Goal: Task Accomplishment & Management: Manage account settings

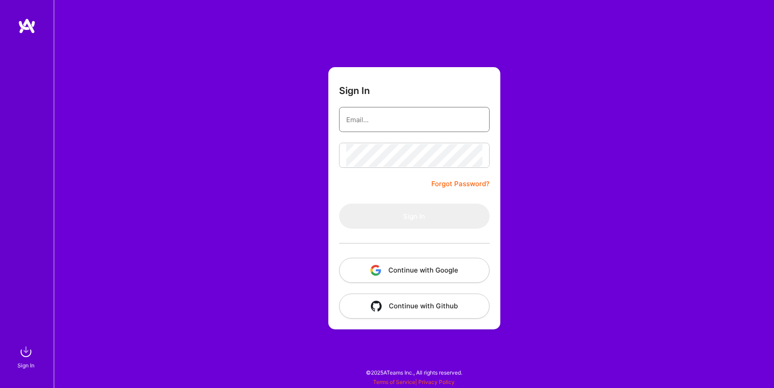
type input "[EMAIL_ADDRESS][PERSON_NAME][DOMAIN_NAME]"
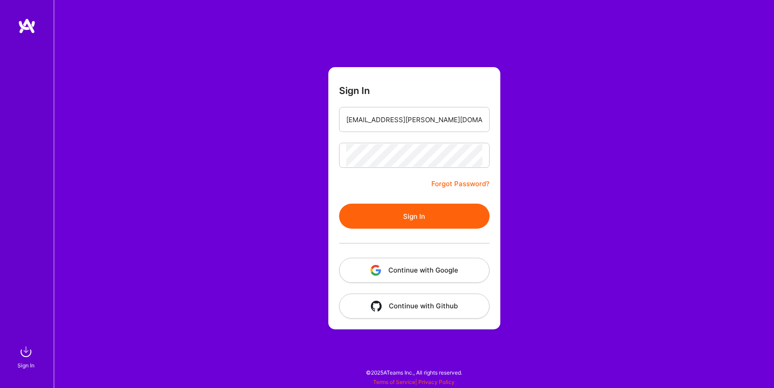
click at [394, 272] on button "Continue with Google" at bounding box center [414, 270] width 150 height 25
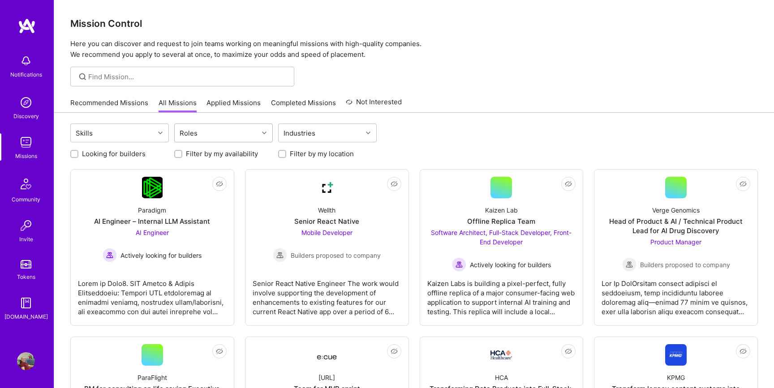
click at [211, 137] on div "Roles" at bounding box center [217, 133] width 84 height 18
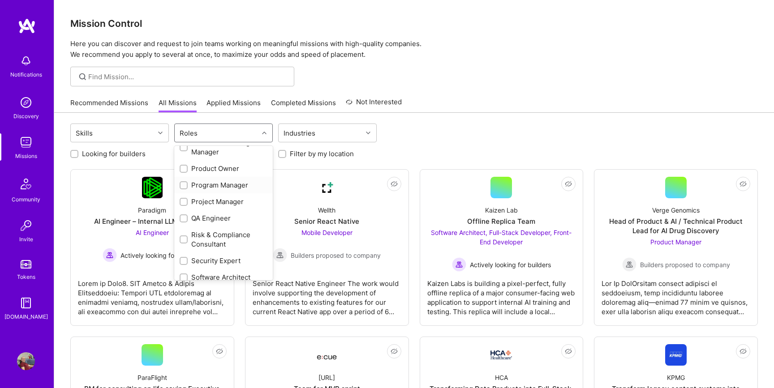
scroll to position [450, 0]
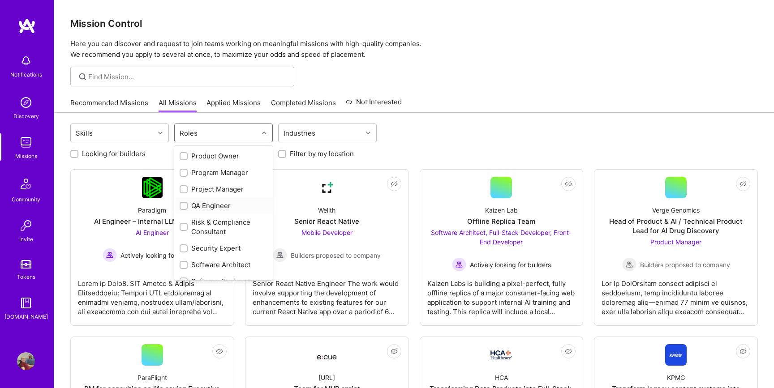
click at [204, 204] on div "QA Engineer" at bounding box center [224, 205] width 88 height 9
checkbox input "true"
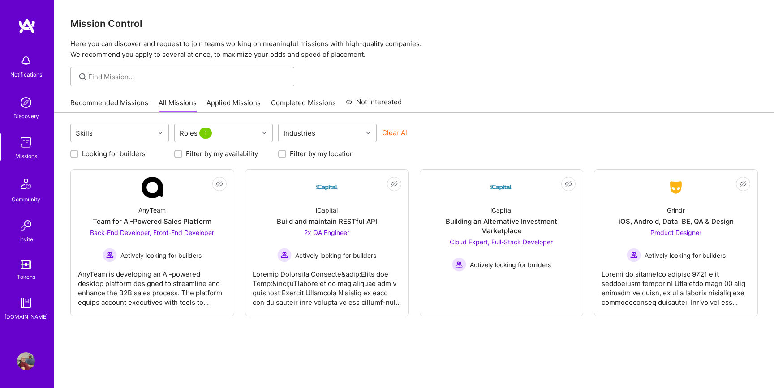
click at [513, 82] on div at bounding box center [414, 77] width 720 height 20
click at [32, 66] on img at bounding box center [26, 61] width 18 height 18
